Goal: Information Seeking & Learning: Learn about a topic

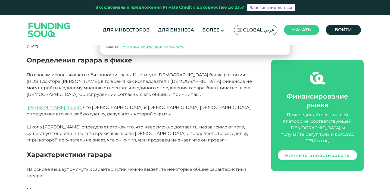
scroll to position [425, 0]
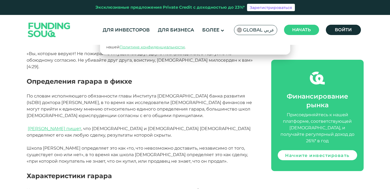
click at [228, 94] on font "По словам исполняющего обязанности главы Института [DEMOGRAPHIC_DATA] банка раз…" at bounding box center [139, 106] width 225 height 25
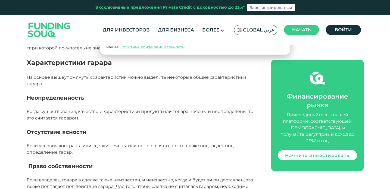
scroll to position [542, 0]
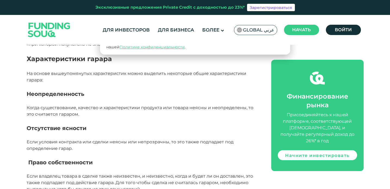
click at [228, 105] on p "Когда существование, качество и характеристики продукта или товара неясны и нео…" at bounding box center [143, 111] width 232 height 13
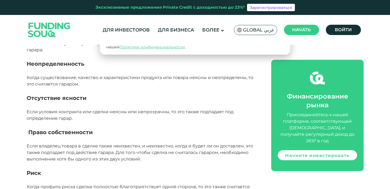
click at [227, 109] on p "Если условия контракта или сделки неясны или непрозрачны, то это также подпадае…" at bounding box center [143, 115] width 232 height 13
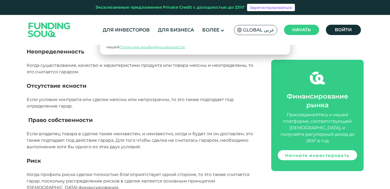
scroll to position [586, 0]
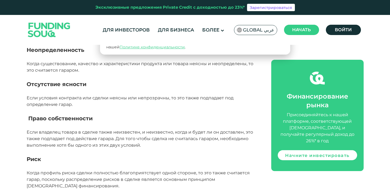
click at [227, 130] on font "Если владелец товара в сделке также неизвестен, и неизвестно, когда и будет ли …" at bounding box center [140, 139] width 227 height 18
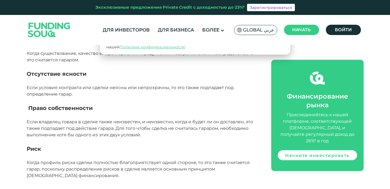
scroll to position [597, 0]
click at [227, 119] on font "Если владелец товара в сделке также неизвестен, и неизвестно, когда и будет ли …" at bounding box center [140, 128] width 227 height 18
click at [225, 138] on p at bounding box center [143, 141] width 232 height 7
click at [220, 119] on font "Если владелец товара в сделке также неизвестен, и неизвестно, когда и будет ли …" at bounding box center [140, 128] width 227 height 18
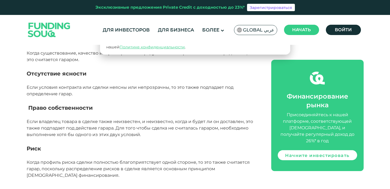
click at [220, 119] on font "Если владелец товара в сделке также неизвестен, и неизвестно, когда и будет ли …" at bounding box center [140, 128] width 227 height 18
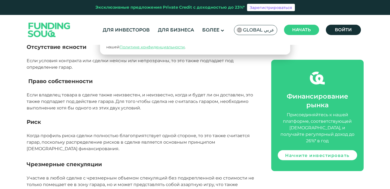
scroll to position [625, 0]
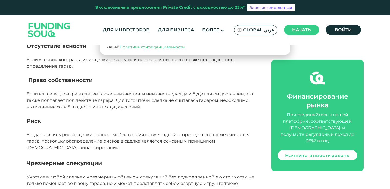
click at [219, 132] on p "Когда профиль риска сделки полностью благоприятствует одной стороне, то это так…" at bounding box center [143, 142] width 232 height 20
click at [219, 125] on p at bounding box center [143, 128] width 232 height 7
click at [219, 132] on font "Когда профиль риска сделки полностью благоприятствует одной стороне, то это так…" at bounding box center [138, 141] width 223 height 18
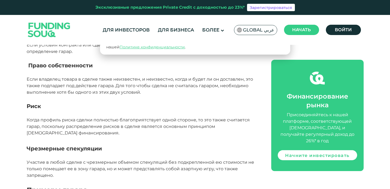
click at [219, 117] on p "Когда профиль риска сделки полностью благоприятствует одной стороне, то это так…" at bounding box center [143, 127] width 232 height 20
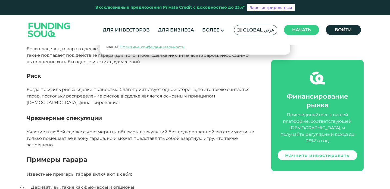
click at [219, 129] on font "Участие в любой сделке с чрезмерным объемом спекуляций без подкрепленной ею сто…" at bounding box center [141, 138] width 228 height 18
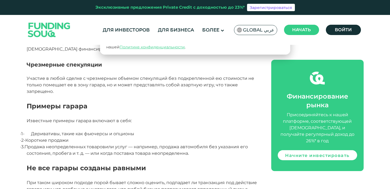
scroll to position [728, 0]
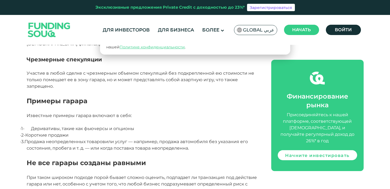
click at [218, 139] on p "· 3. Продажа неопределенных товаров или услуг — например, продажа автомобиля бе…" at bounding box center [143, 145] width 232 height 13
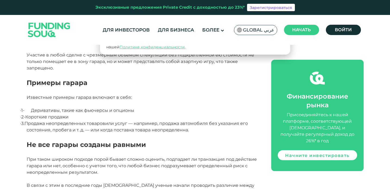
click at [219, 120] on p "· 3. Продажа неопределенных товаров или услуг — например, продажа автомобиля бе…" at bounding box center [143, 126] width 232 height 13
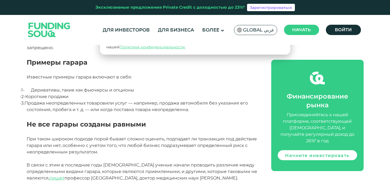
scroll to position [768, 0]
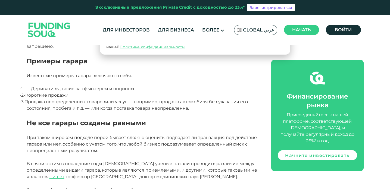
click at [219, 135] on p "При таком широком подходе порой бывает сложно оценить, подпадает ли транзакция …" at bounding box center [143, 145] width 232 height 20
click at [219, 135] on font "При таком широком подходе порой бывает сложно оценить, подпадает ли транзакция …" at bounding box center [142, 144] width 230 height 18
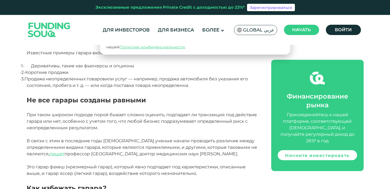
click at [219, 151] on font "профессор [GEOGRAPHIC_DATA], доктор медицинских наук [PERSON_NAME]." at bounding box center [151, 153] width 174 height 5
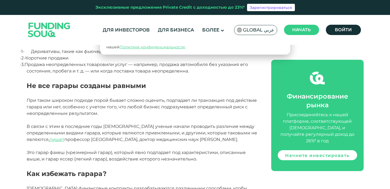
click at [219, 123] on p "В связи с этим в последние годы [DEMOGRAPHIC_DATA] ученые начали проводить разл…" at bounding box center [143, 133] width 232 height 20
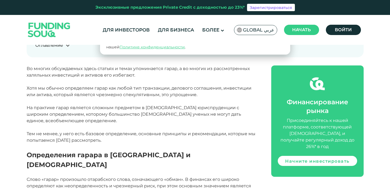
scroll to position [208, 0]
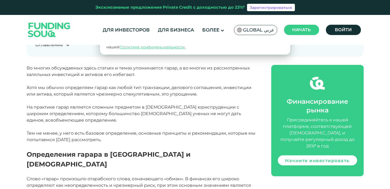
click at [219, 98] on p at bounding box center [143, 101] width 232 height 7
click at [218, 115] on font "На практике гарар является сложным предметом в [DEMOGRAPHIC_DATA] юриспруденции…" at bounding box center [134, 114] width 215 height 18
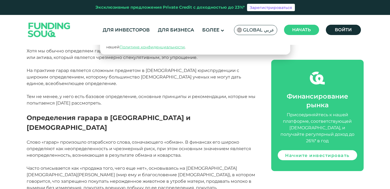
click at [217, 119] on h2 "Определения гарара в [GEOGRAPHIC_DATA] и [DEMOGRAPHIC_DATA]" at bounding box center [143, 123] width 232 height 20
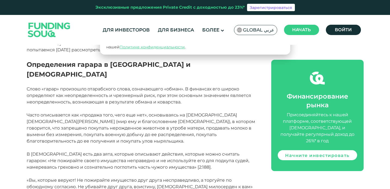
click at [216, 127] on font "Часто описывается как «продажа того, чего еще нет», основываясь на [DEMOGRAPHIC…" at bounding box center [141, 128] width 229 height 31
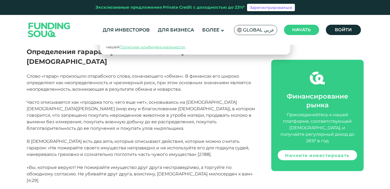
scroll to position [311, 0]
click at [217, 111] on font "Часто описывается как «продажа того, чего еще нет», основываясь на [DEMOGRAPHIC…" at bounding box center [141, 115] width 229 height 31
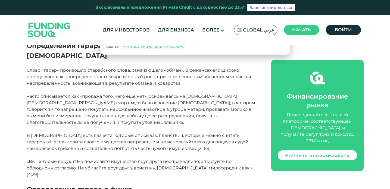
scroll to position [323, 0]
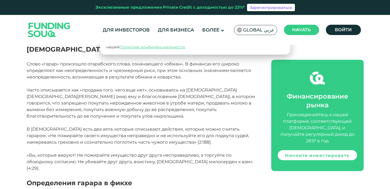
click at [217, 93] on font "Часто описывается как «продажа того, чего еще нет», основываясь на [DEMOGRAPHIC…" at bounding box center [141, 103] width 229 height 31
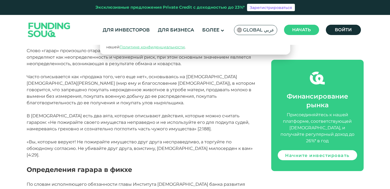
scroll to position [339, 0]
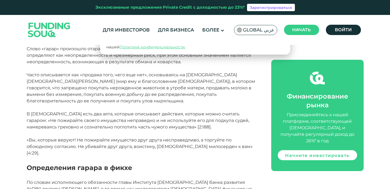
click at [174, 85] on font "Часто описывается как «продажа того, чего еще нет», основываясь на [DEMOGRAPHIC…" at bounding box center [141, 87] width 229 height 31
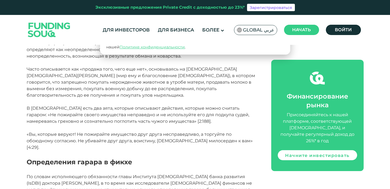
scroll to position [341, 0]
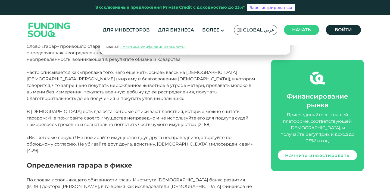
click at [180, 109] on font "В [DEMOGRAPHIC_DATA] есть два аята, которые описывают действия, которые можно с…" at bounding box center [138, 118] width 223 height 18
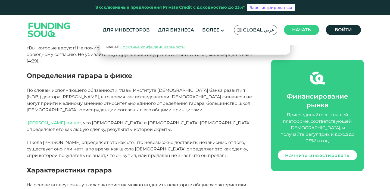
scroll to position [422, 0]
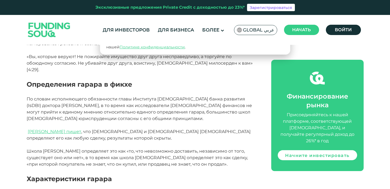
click at [178, 97] on font "По словам исполняющего обязанности главы Института [DEMOGRAPHIC_DATA] банка раз…" at bounding box center [139, 109] width 225 height 25
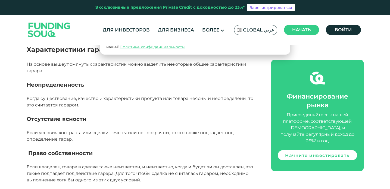
scroll to position [551, 0]
click at [181, 96] on p "Когда существование, качество и характеристики продукта или товара неясны и нео…" at bounding box center [143, 102] width 232 height 13
click at [180, 109] on p at bounding box center [143, 112] width 232 height 7
click at [185, 96] on p "Когда существование, качество и характеристики продукта или товара неясны и нео…" at bounding box center [143, 102] width 232 height 13
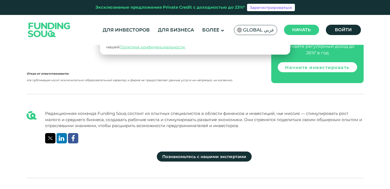
scroll to position [1203, 0]
